Goal: Task Accomplishment & Management: Use online tool/utility

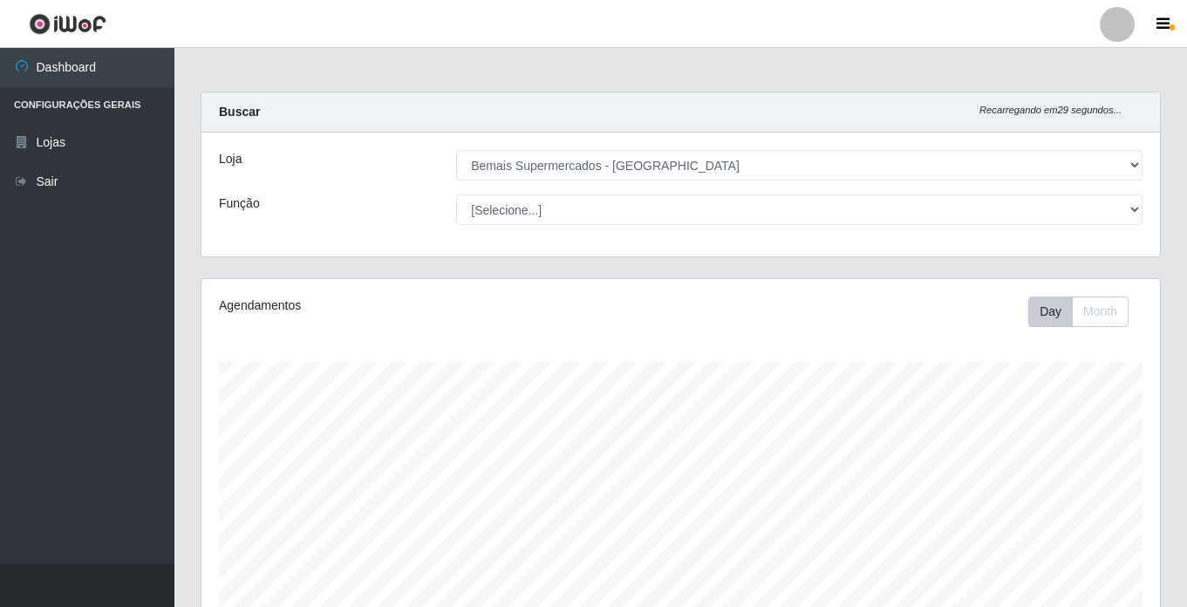
select select "250"
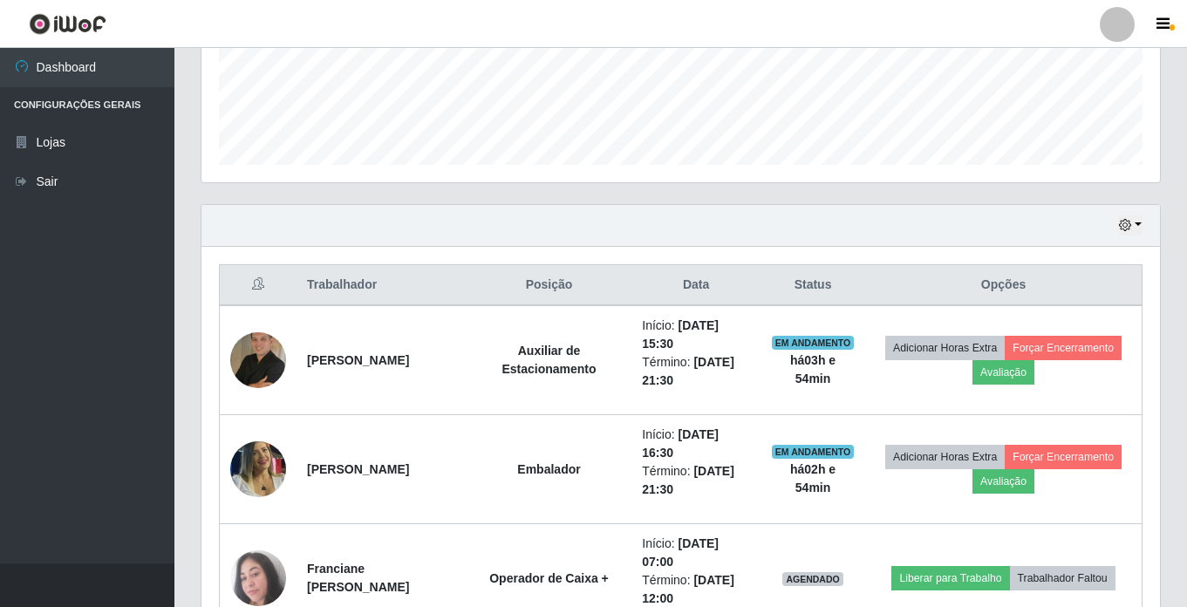
scroll to position [362, 958]
click at [1138, 226] on button "button" at bounding box center [1130, 225] width 24 height 20
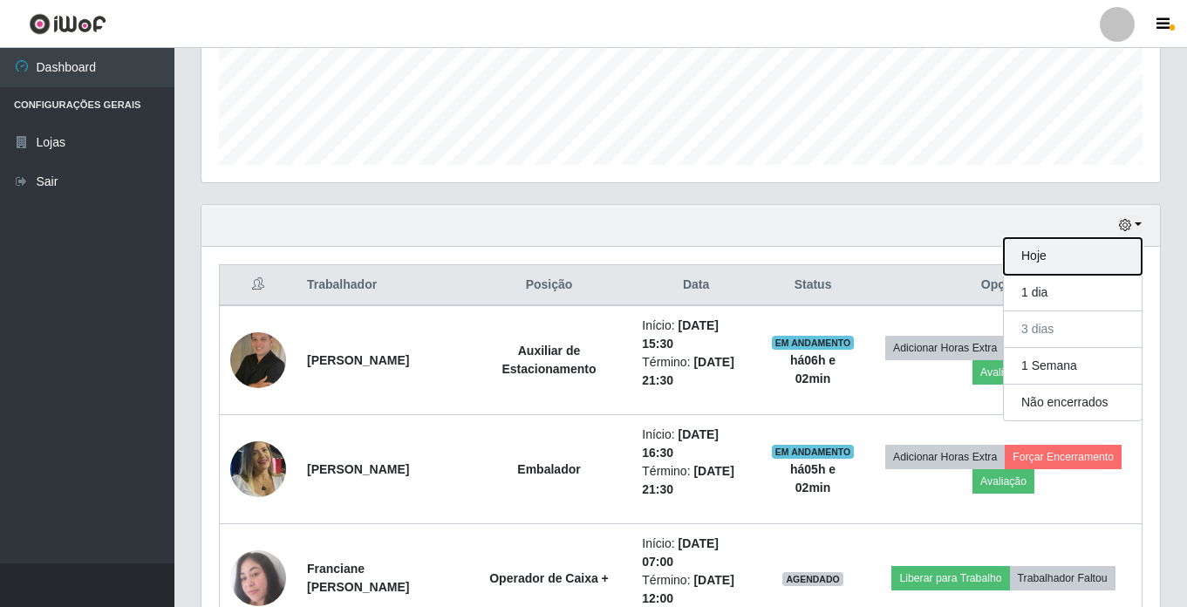
click at [1072, 262] on button "Hoje" at bounding box center [1073, 256] width 138 height 37
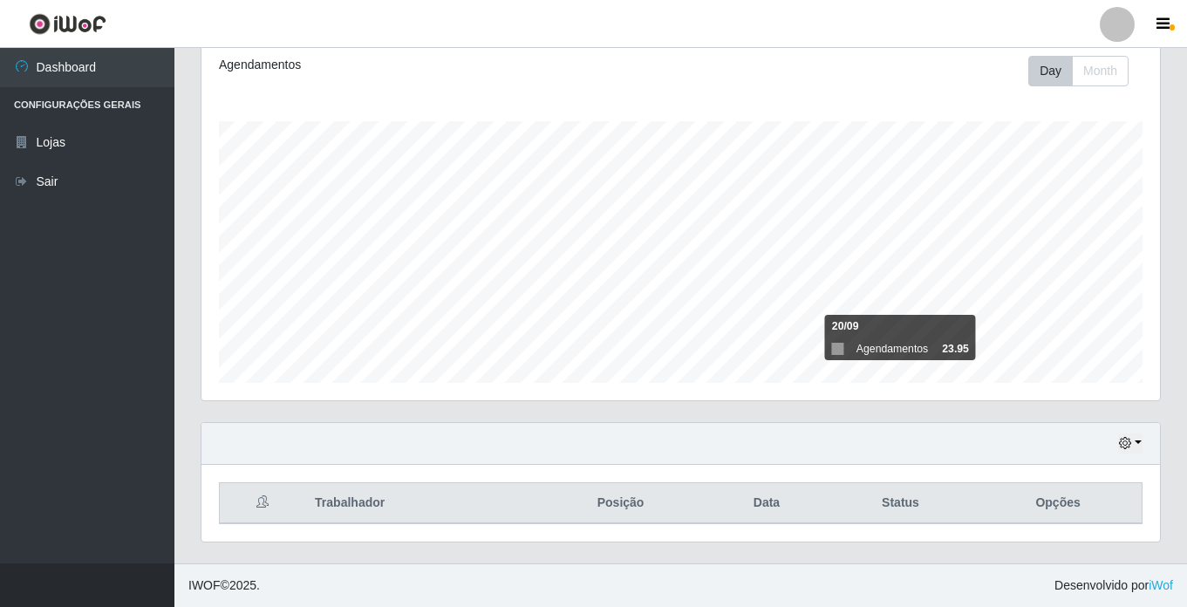
scroll to position [459, 0]
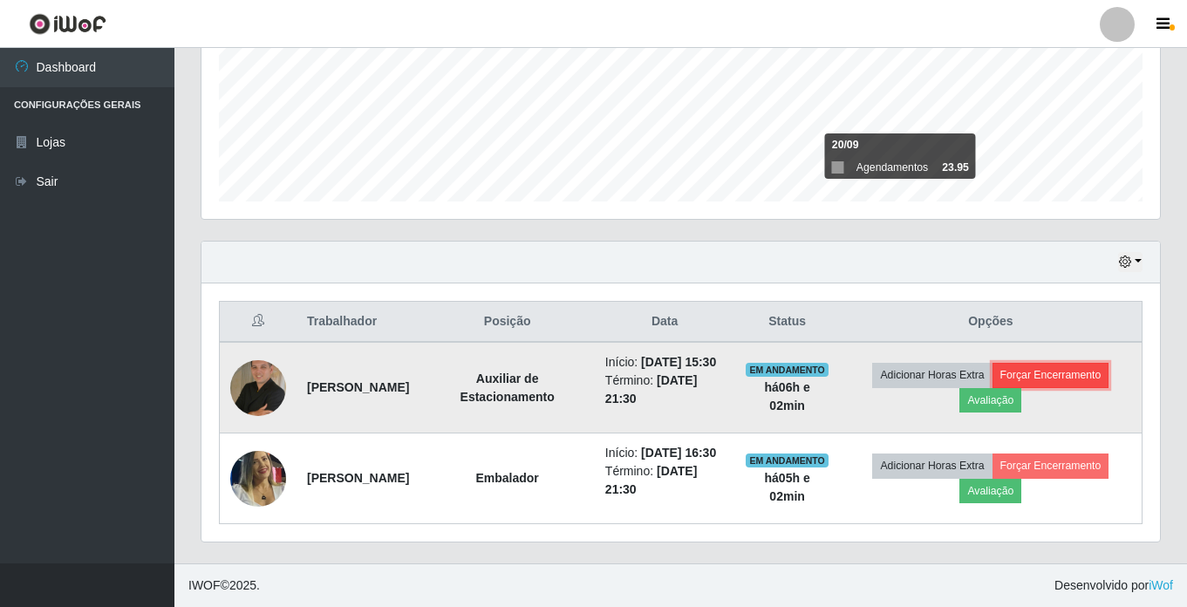
click at [1067, 363] on button "Forçar Encerramento" at bounding box center [1050, 375] width 117 height 24
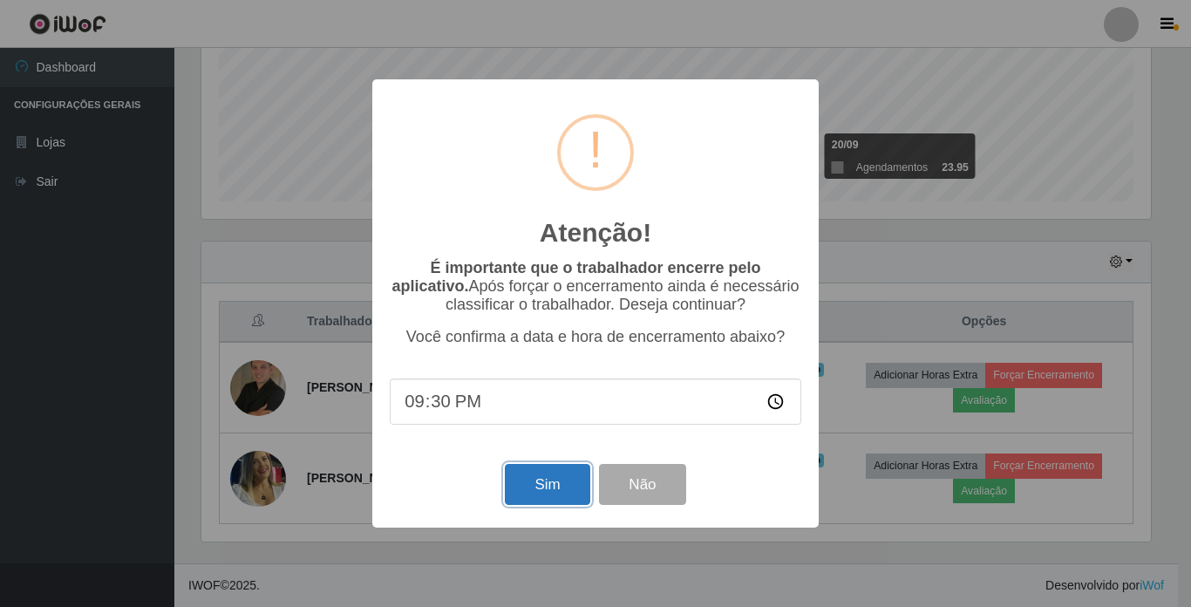
click at [540, 486] on button "Sim" at bounding box center [547, 484] width 85 height 41
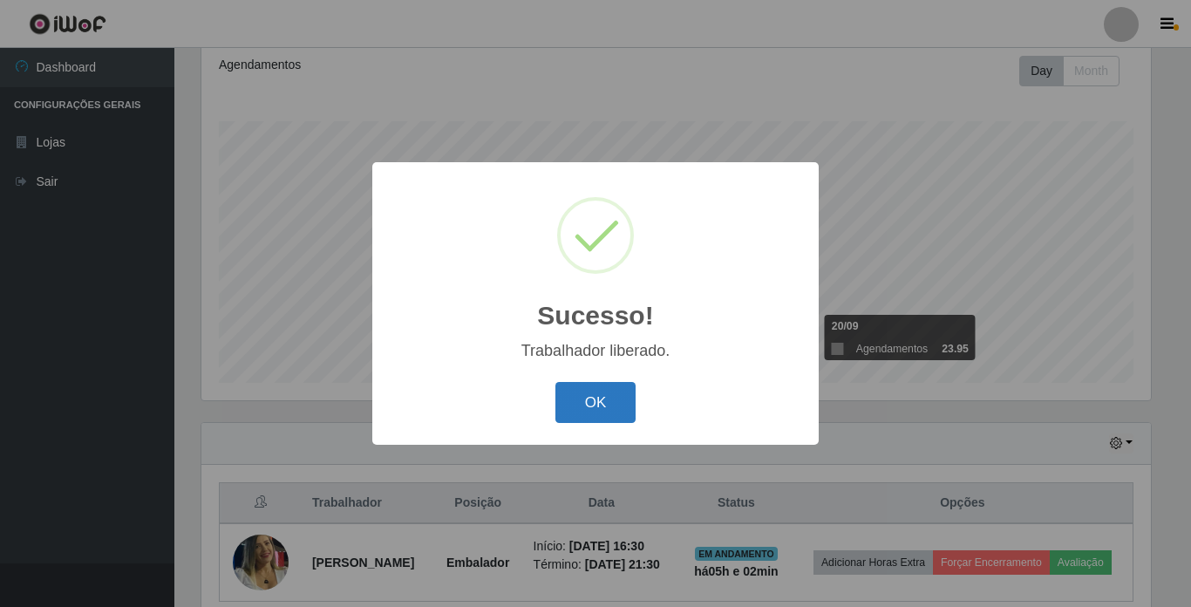
click at [590, 409] on button "OK" at bounding box center [596, 402] width 81 height 41
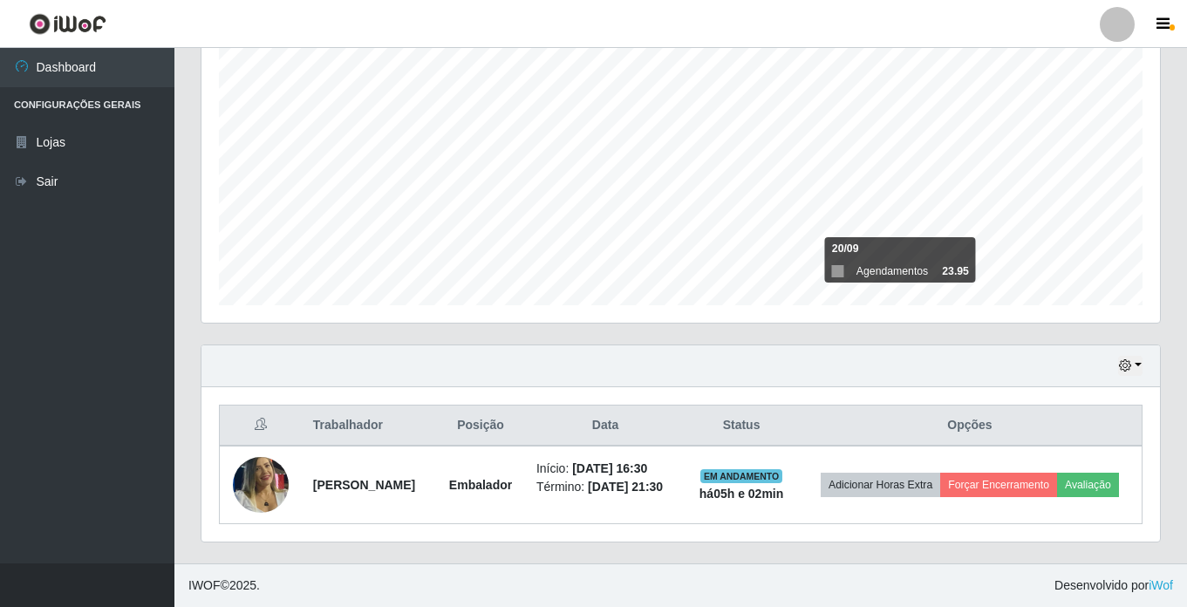
scroll to position [331, 0]
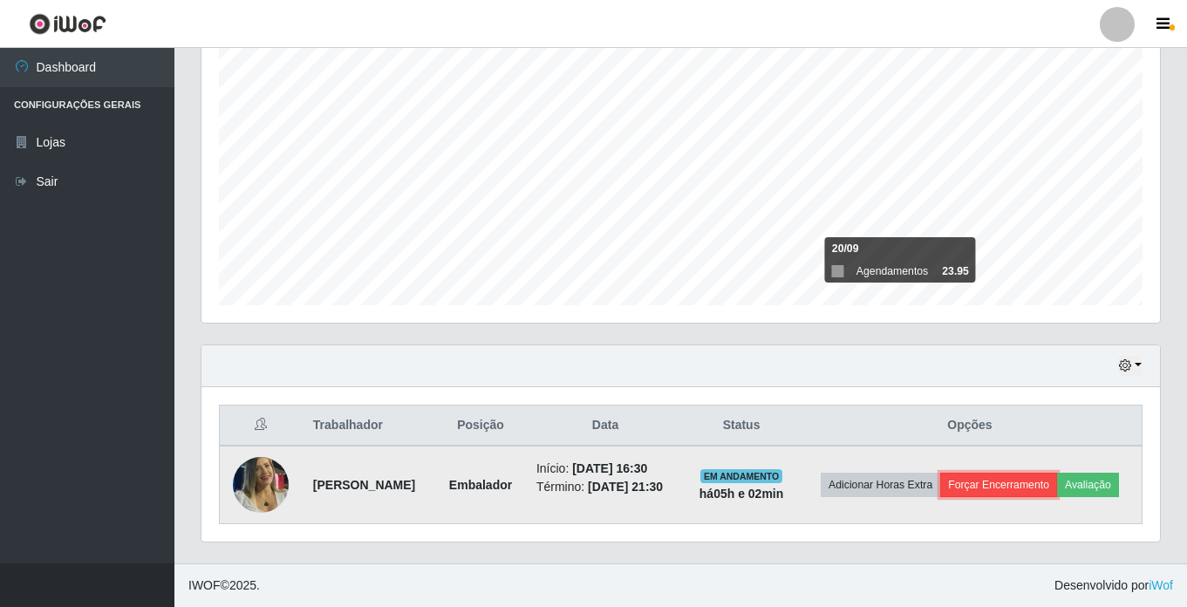
click at [1057, 473] on button "Forçar Encerramento" at bounding box center [998, 485] width 117 height 24
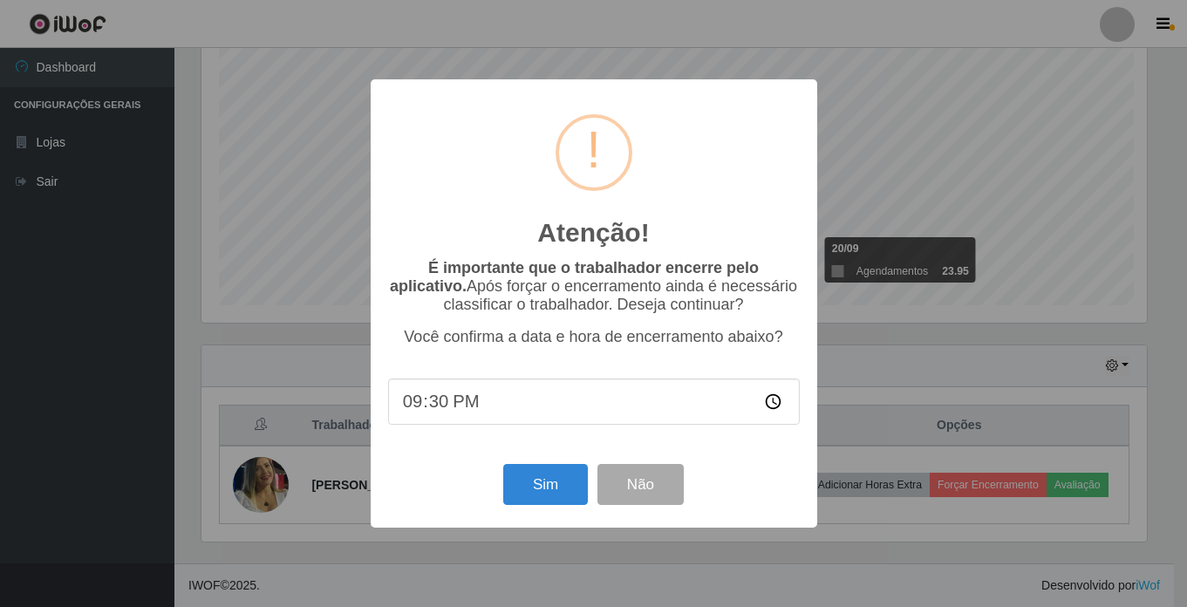
scroll to position [362, 950]
click at [562, 478] on button "Sim" at bounding box center [547, 484] width 85 height 41
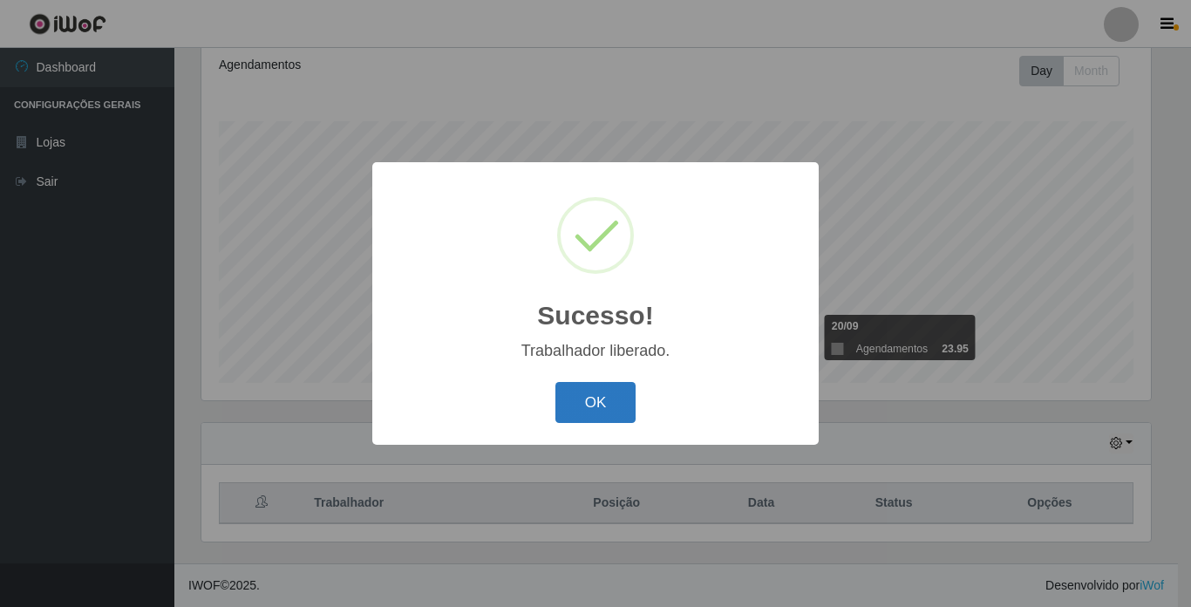
click at [596, 406] on button "OK" at bounding box center [596, 402] width 81 height 41
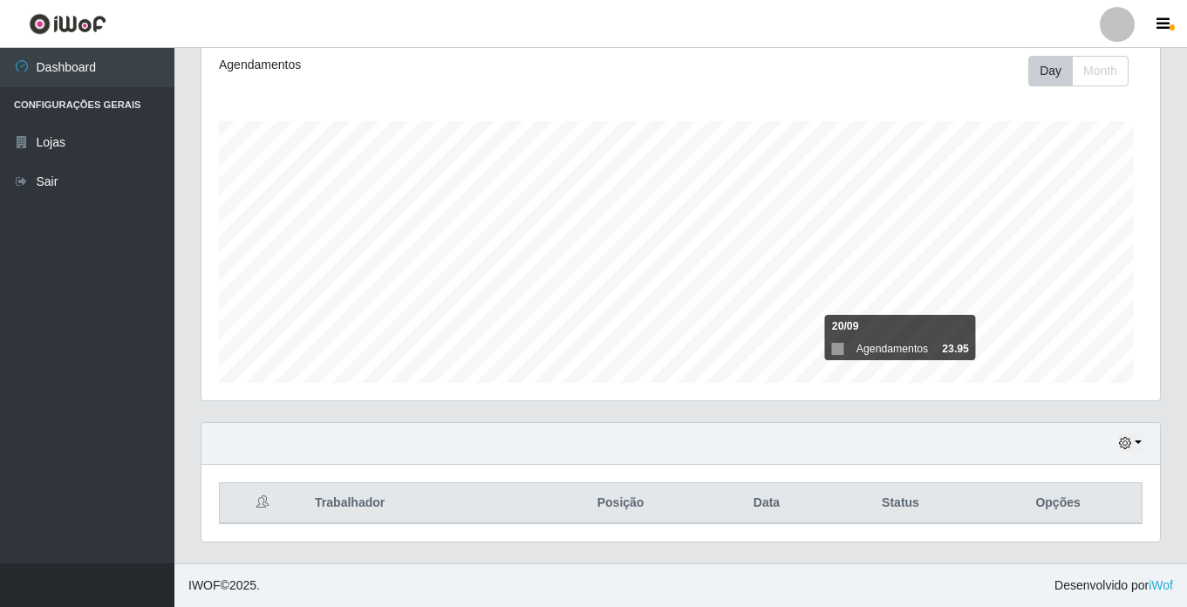
scroll to position [362, 958]
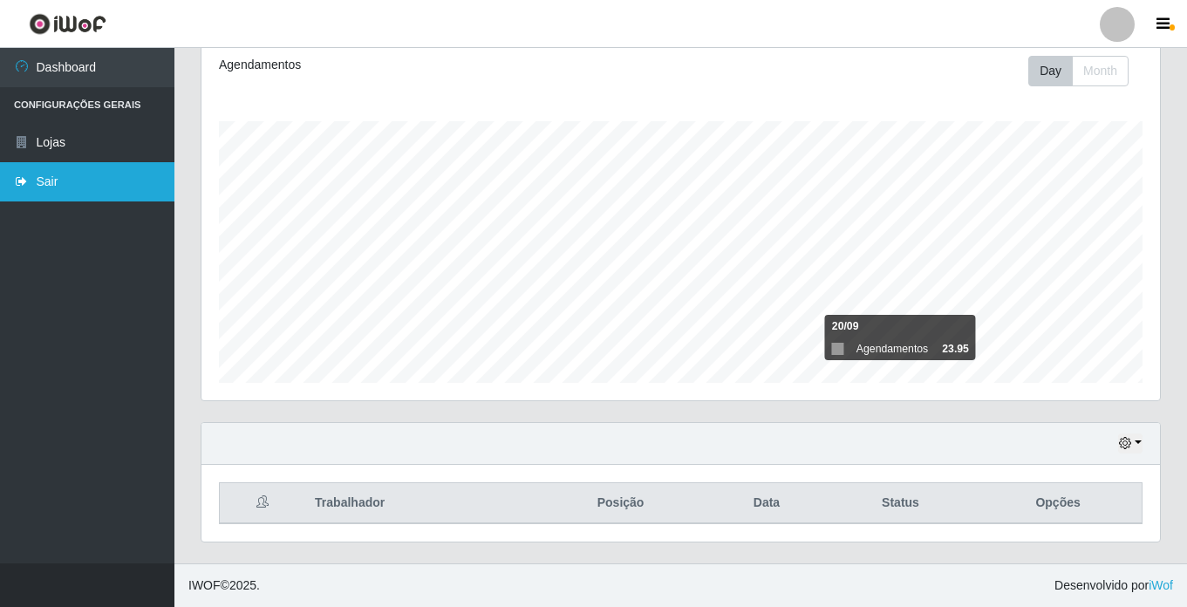
click at [53, 170] on link "Sair" at bounding box center [87, 181] width 174 height 39
